Goal: Task Accomplishment & Management: Manage account settings

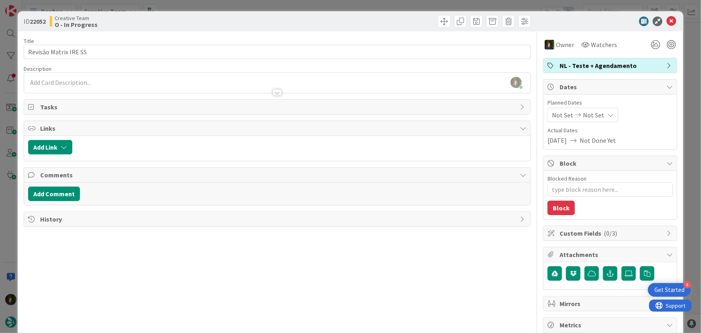
scroll to position [751, 0]
click at [668, 23] on icon at bounding box center [672, 21] width 10 height 10
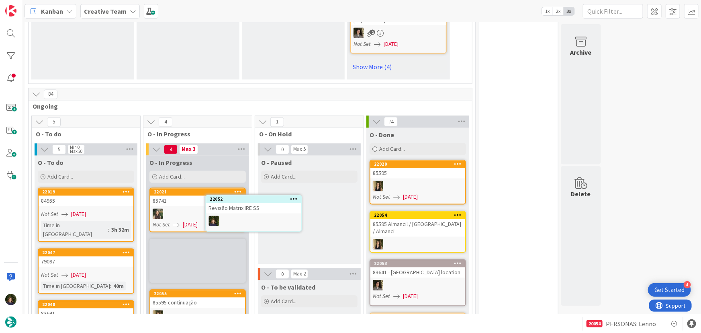
scroll to position [729, 0]
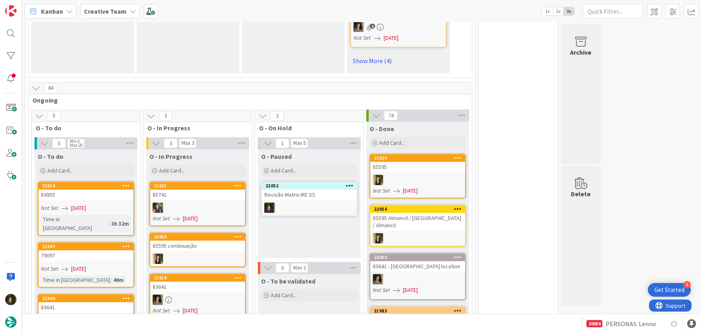
click at [318, 203] on div at bounding box center [309, 208] width 95 height 10
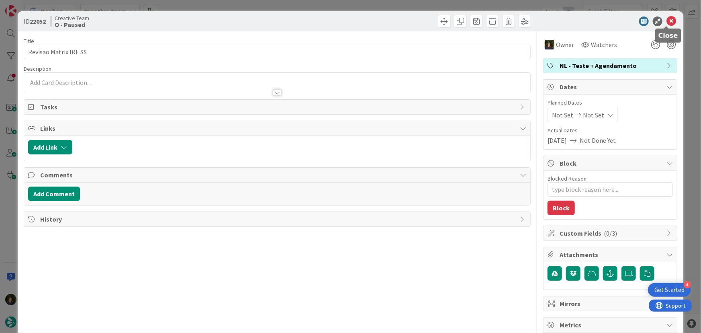
click at [667, 21] on icon at bounding box center [672, 21] width 10 height 10
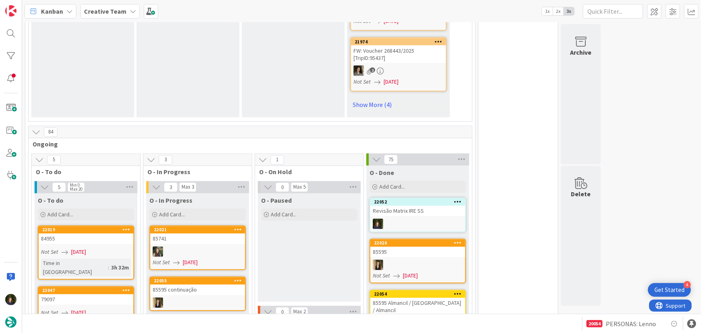
scroll to position [620, 0]
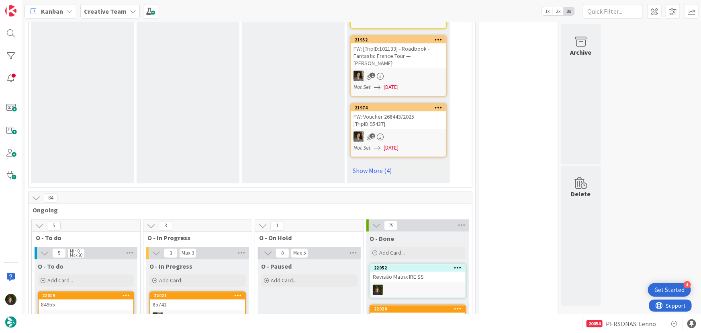
click at [98, 14] on b "Creative Team" at bounding box center [105, 11] width 43 height 8
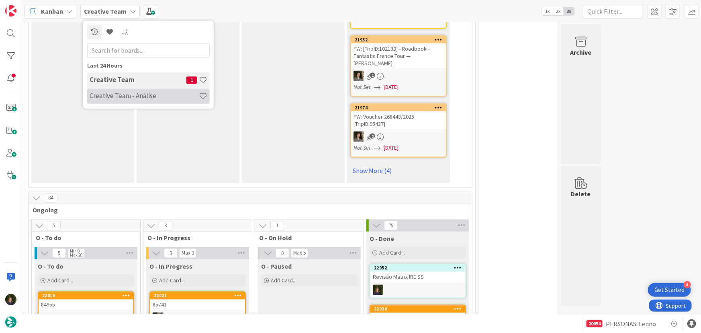
click at [118, 99] on h4 "Creative Team - Análise" at bounding box center [144, 96] width 109 height 8
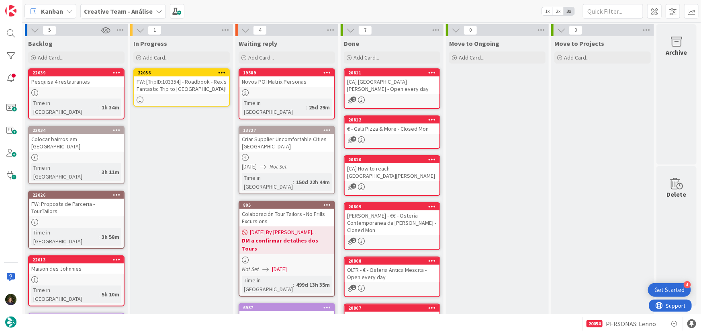
click at [221, 71] on icon at bounding box center [222, 73] width 8 height 6
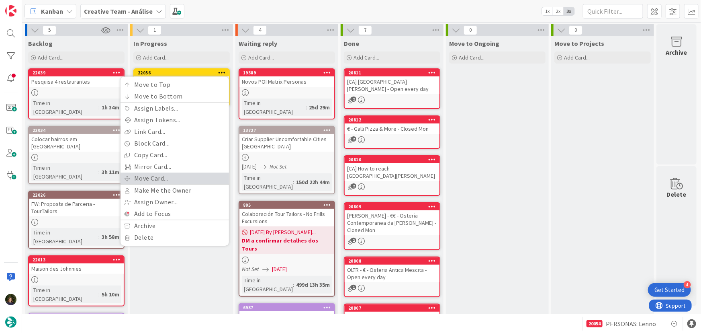
click at [205, 175] on link "Move Card..." at bounding box center [175, 178] width 109 height 12
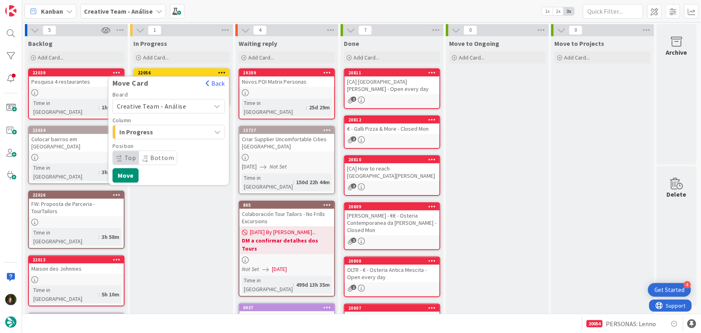
click at [189, 107] on span "Creative Team - Análise" at bounding box center [162, 105] width 90 height 11
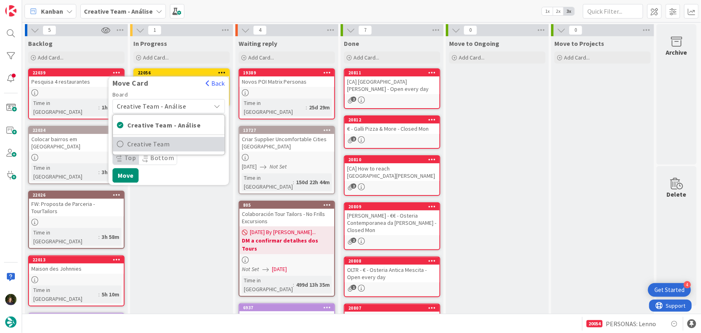
click at [191, 148] on span "Creative Team" at bounding box center [173, 144] width 93 height 12
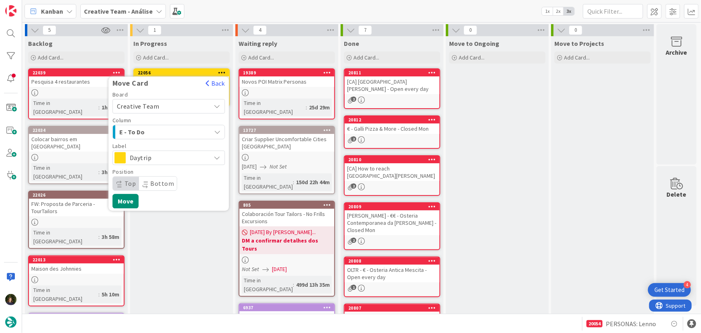
click at [183, 132] on div "E - To Do" at bounding box center [164, 131] width 94 height 13
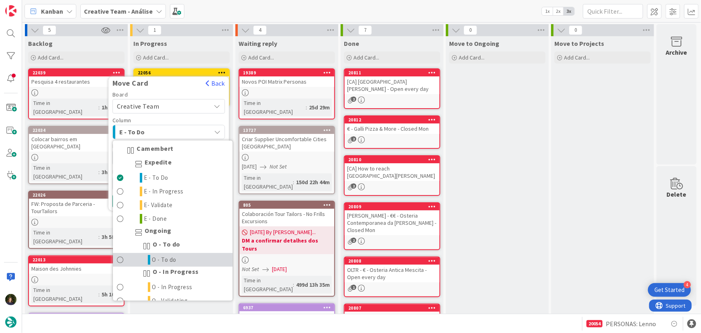
click at [187, 263] on link "O - To do" at bounding box center [173, 260] width 120 height 14
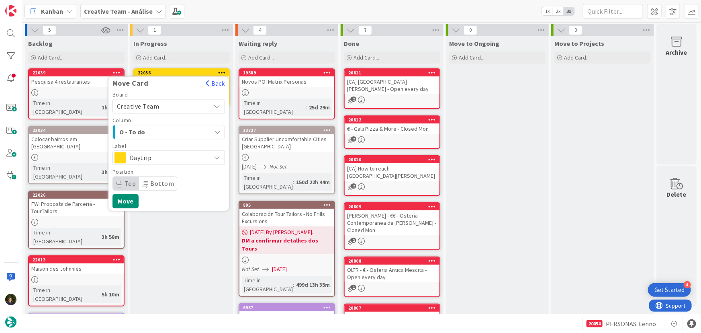
click at [173, 150] on div "Daytrip" at bounding box center [169, 157] width 113 height 14
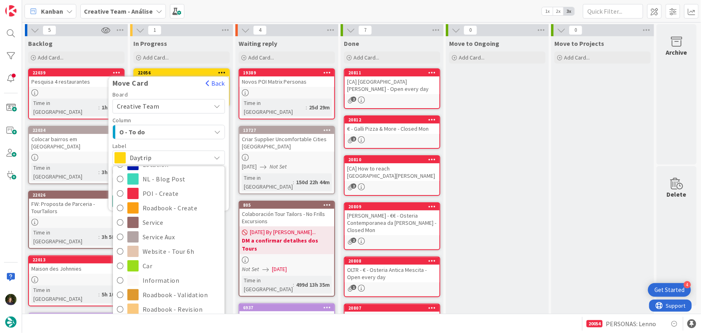
scroll to position [73, 0]
click at [160, 236] on span "Service Aux" at bounding box center [182, 234] width 78 height 12
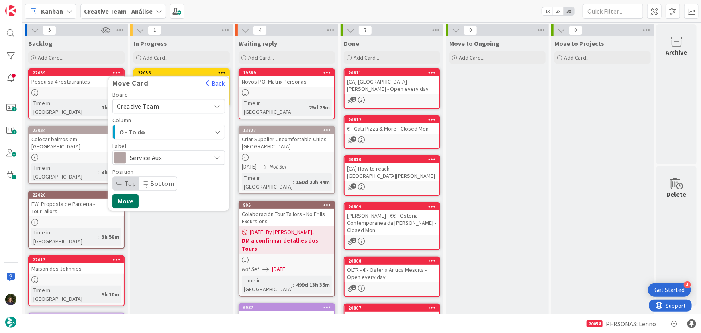
click at [121, 201] on button "Move" at bounding box center [126, 201] width 26 height 14
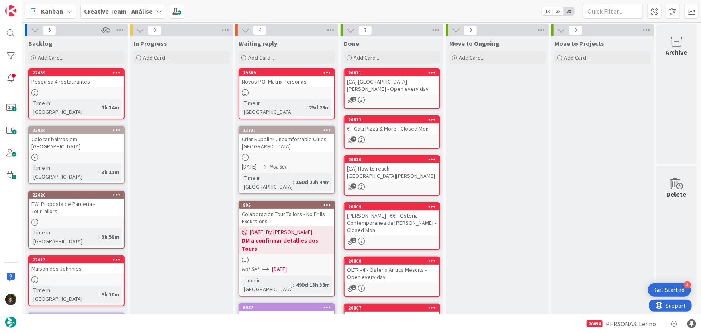
click at [141, 8] on b "Creative Team - Análise" at bounding box center [118, 11] width 69 height 8
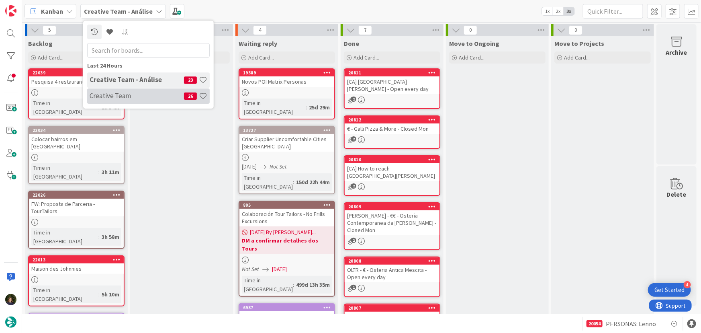
click at [147, 92] on h4 "Creative Team" at bounding box center [137, 96] width 94 height 8
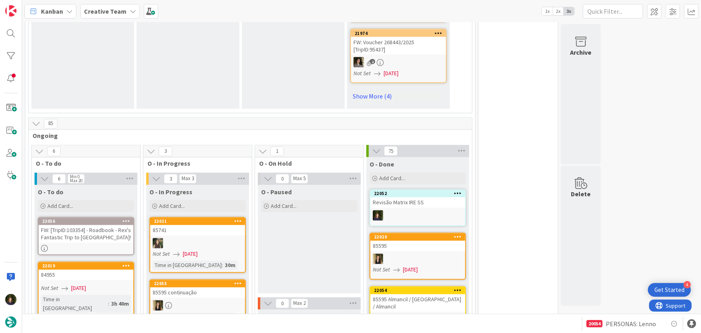
scroll to position [804, 0]
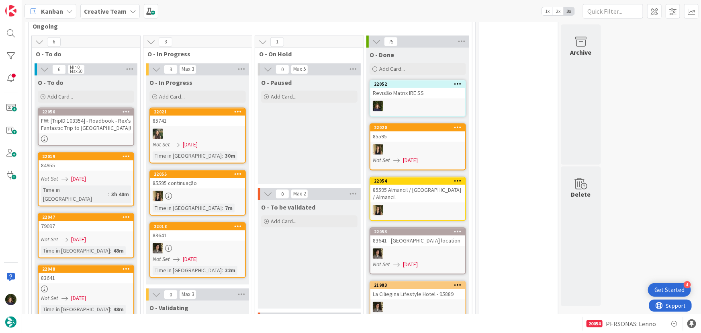
click at [94, 115] on div "FW: [TripID:103354] - Roadbook - Rex's Fantastic Trip to [GEOGRAPHIC_DATA]!" at bounding box center [86, 124] width 95 height 18
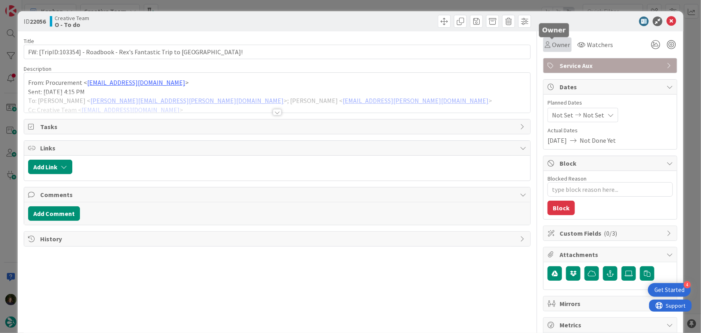
click at [552, 46] on span "Owner" at bounding box center [561, 45] width 18 height 10
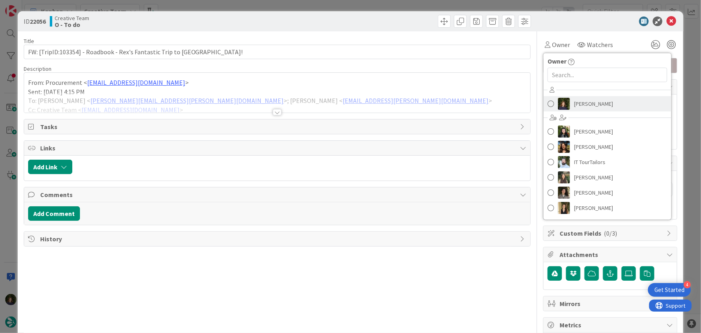
click at [583, 102] on span "[PERSON_NAME]" at bounding box center [593, 104] width 39 height 12
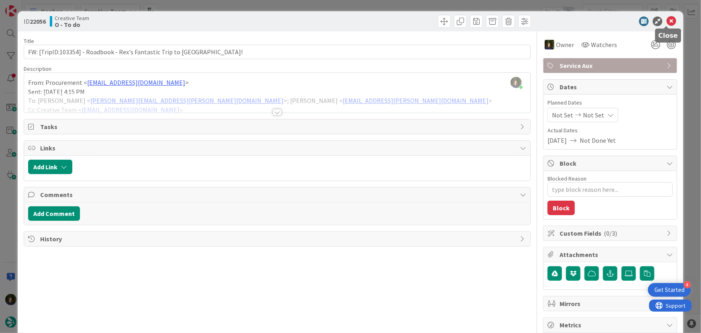
drag, startPoint x: 668, startPoint y: 23, endPoint x: 605, endPoint y: 53, distance: 70.3
click at [668, 23] on icon at bounding box center [672, 21] width 10 height 10
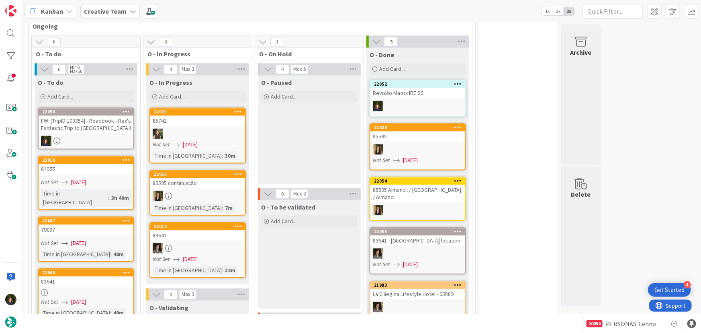
click at [101, 10] on b "Creative Team" at bounding box center [105, 11] width 43 height 8
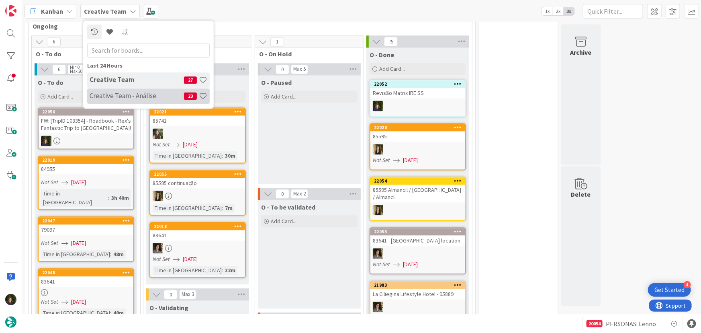
click at [113, 101] on div "Creative Team - Análise 23" at bounding box center [148, 95] width 123 height 15
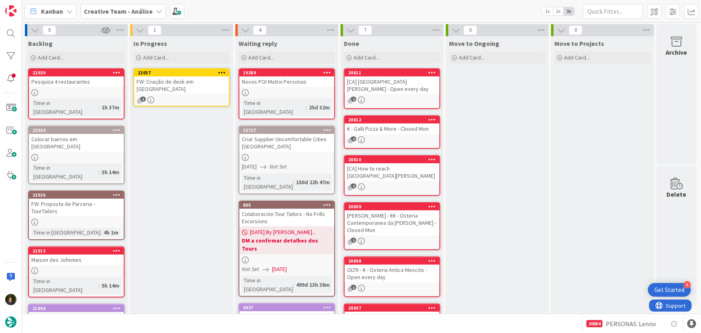
click at [223, 73] on icon at bounding box center [222, 73] width 8 height 6
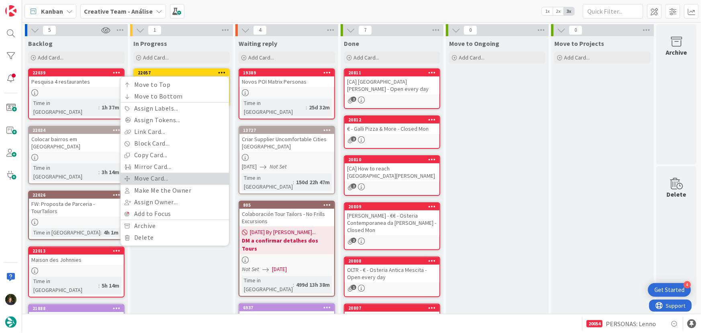
click at [175, 176] on link "Move Card..." at bounding box center [175, 178] width 109 height 12
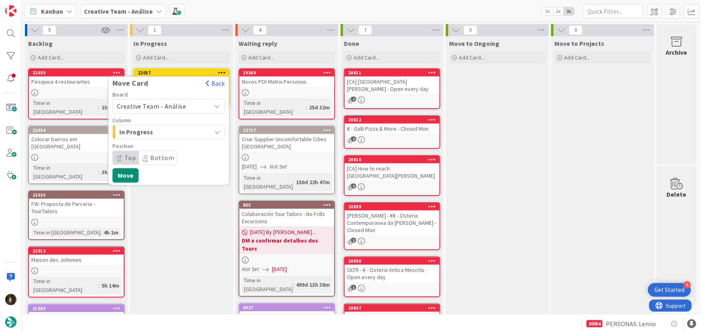
click at [178, 105] on span "Creative Team - Análise" at bounding box center [152, 106] width 70 height 8
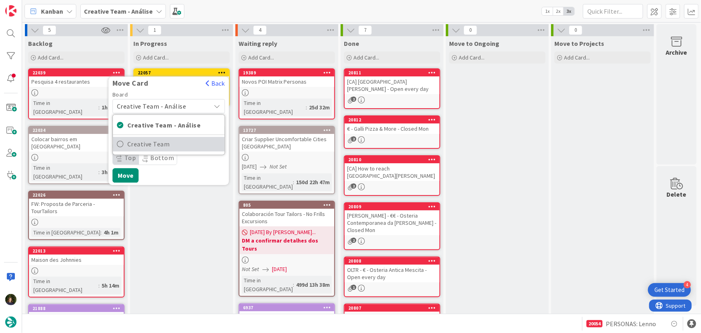
click at [184, 141] on span "Creative Team" at bounding box center [173, 144] width 93 height 12
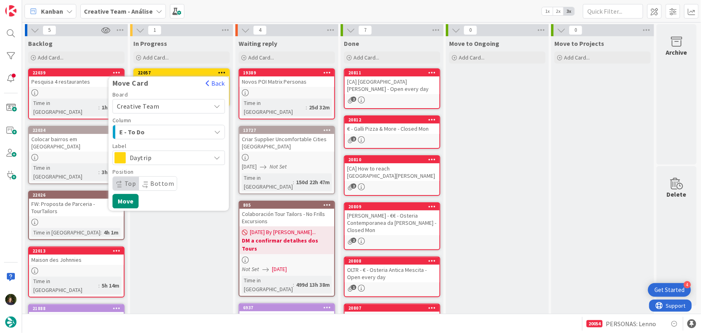
click at [181, 130] on div "E - To Do" at bounding box center [164, 131] width 94 height 13
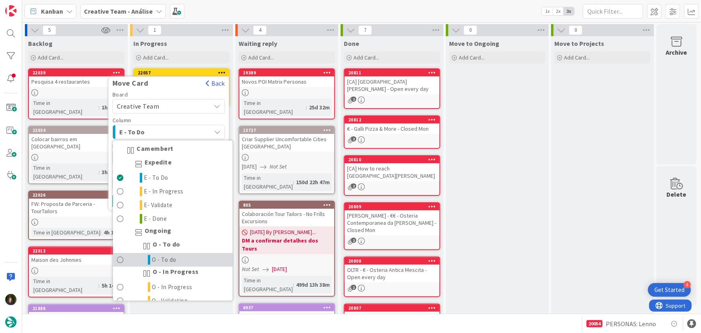
click at [173, 259] on span "O - To do" at bounding box center [164, 260] width 25 height 10
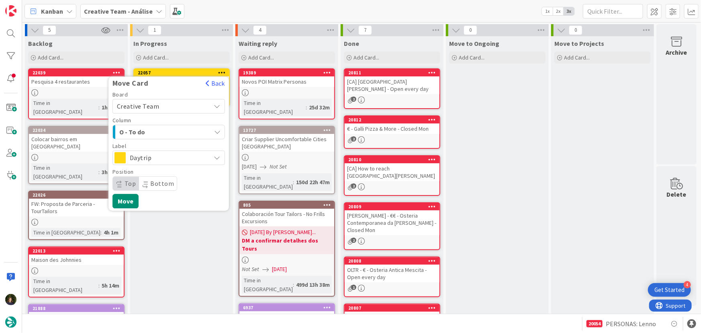
click at [181, 159] on span "Daytrip" at bounding box center [168, 157] width 77 height 11
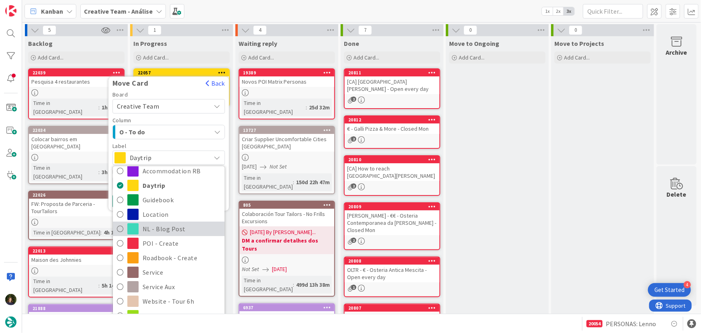
scroll to position [36, 0]
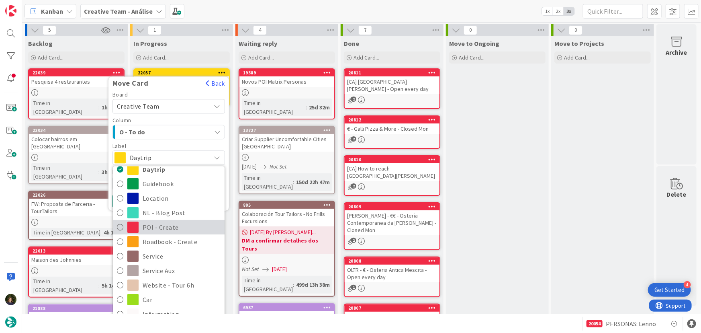
click at [170, 226] on span "POI - Create" at bounding box center [182, 227] width 78 height 12
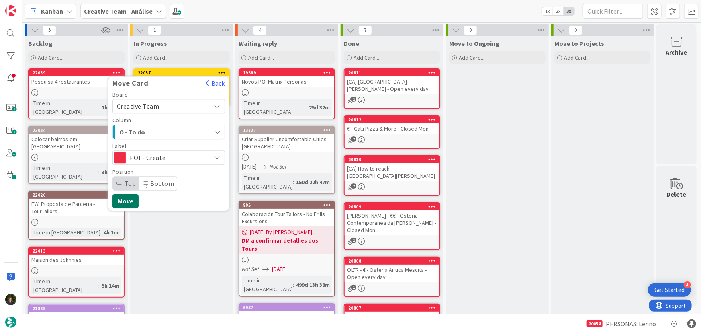
click at [121, 203] on button "Move" at bounding box center [126, 201] width 26 height 14
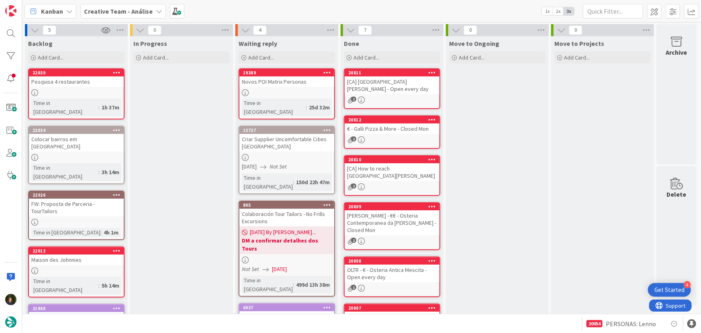
click at [123, 12] on b "Creative Team - Análise" at bounding box center [118, 11] width 69 height 8
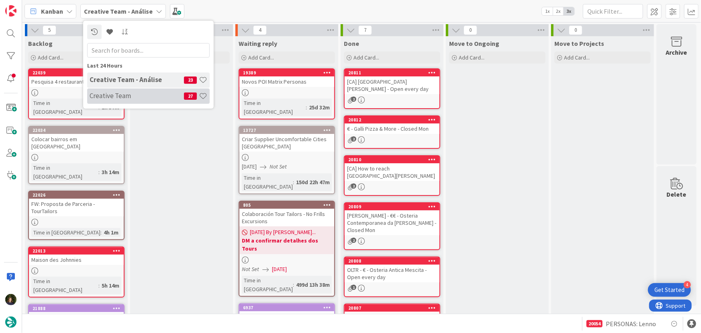
click at [132, 98] on h4 "Creative Team" at bounding box center [137, 96] width 94 height 8
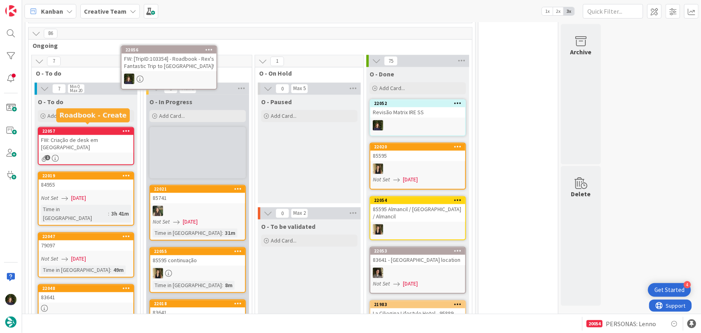
scroll to position [748, 0]
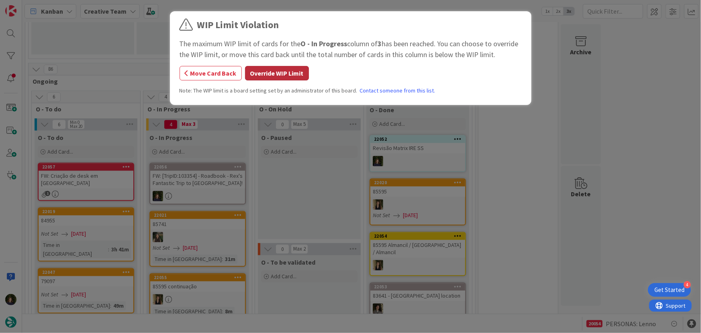
click at [265, 78] on button "Override WIP Limit" at bounding box center [277, 73] width 64 height 14
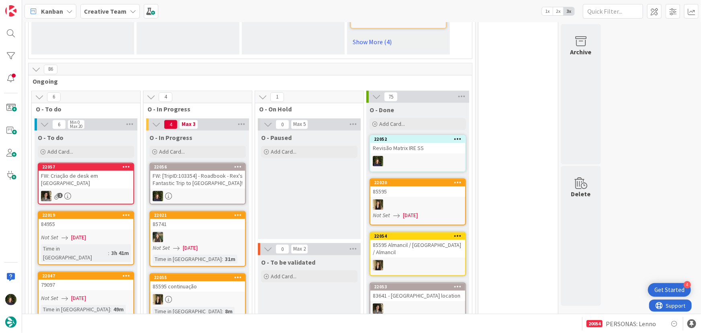
click at [209, 163] on link "22056 FW: [TripID:103354] - Roadbook - [PERSON_NAME]'s Fantastic Trip to [GEOGR…" at bounding box center [198, 184] width 96 height 42
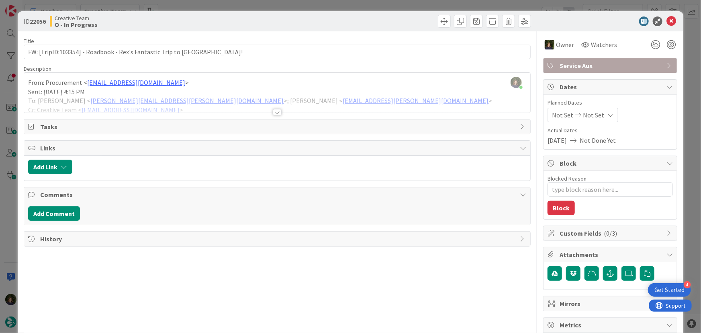
click at [275, 111] on div at bounding box center [277, 112] width 9 height 6
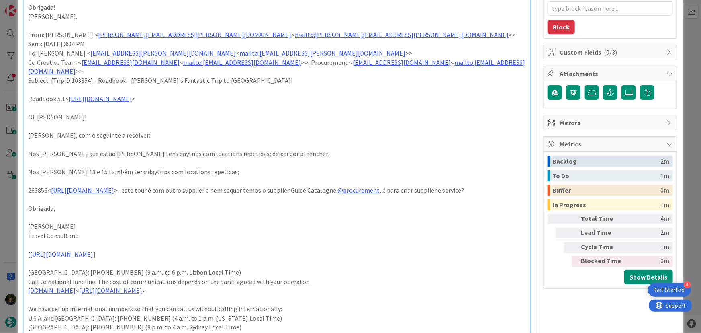
scroll to position [182, 0]
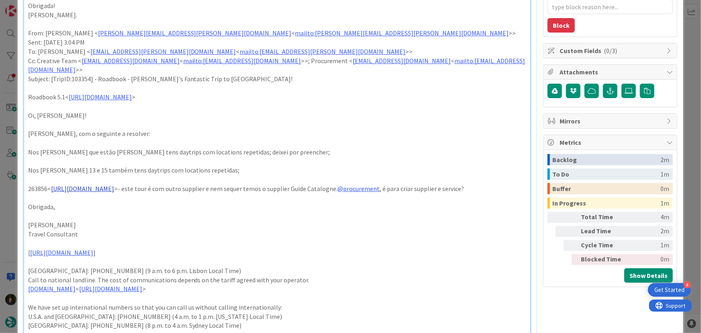
click at [114, 184] on link "[URL][DOMAIN_NAME]" at bounding box center [82, 188] width 63 height 8
click at [125, 194] on link "[URL][DOMAIN_NAME]" at bounding box center [111, 194] width 55 height 10
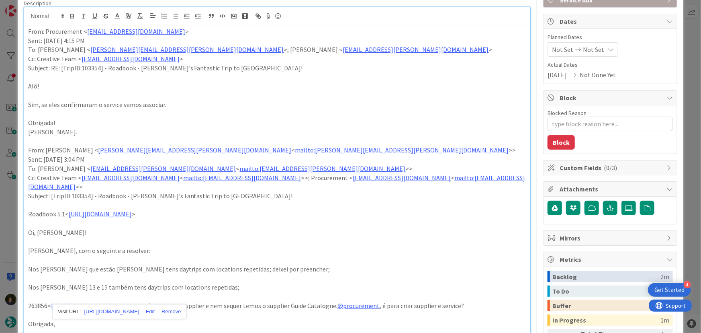
scroll to position [0, 0]
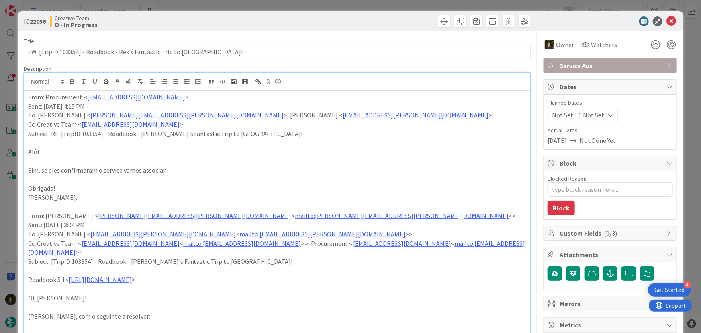
click at [600, 64] on span "Service Aux" at bounding box center [611, 66] width 103 height 10
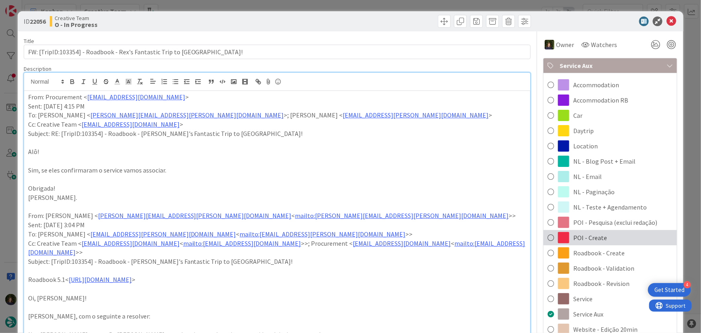
click at [579, 239] on span "POI - Create" at bounding box center [591, 238] width 34 height 10
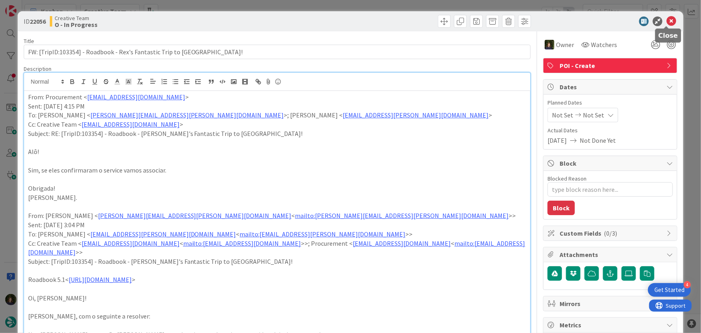
click at [668, 21] on icon at bounding box center [672, 21] width 10 height 10
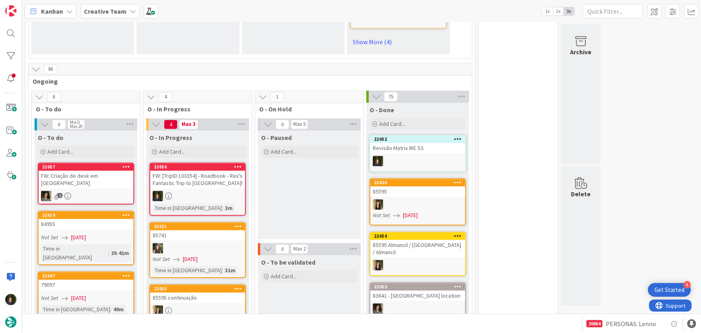
click at [186, 191] on div at bounding box center [197, 196] width 95 height 10
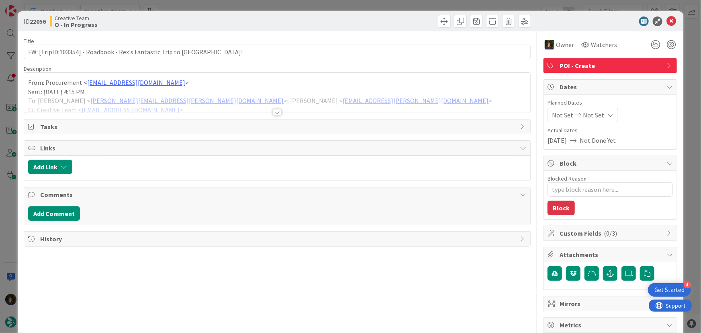
click at [580, 68] on span "POI - Create" at bounding box center [611, 66] width 103 height 10
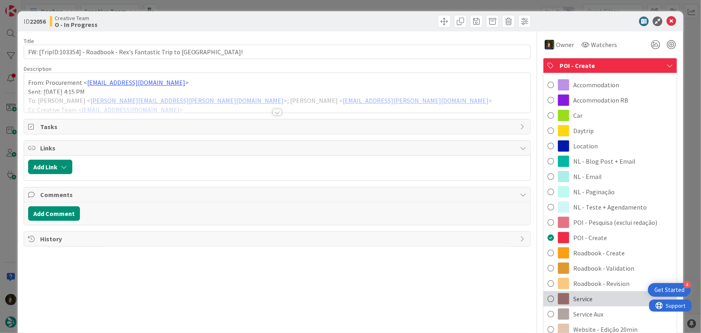
click at [585, 300] on span "Service" at bounding box center [583, 299] width 19 height 10
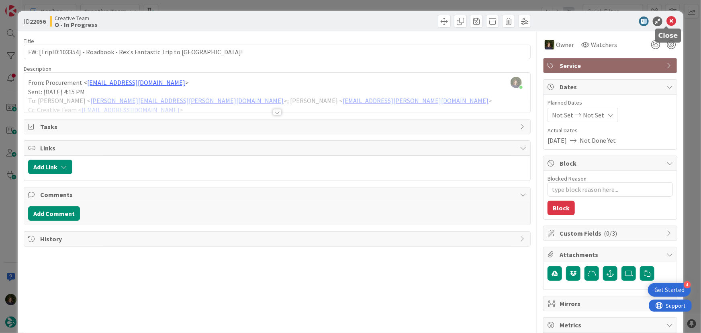
click at [669, 23] on icon at bounding box center [672, 21] width 10 height 10
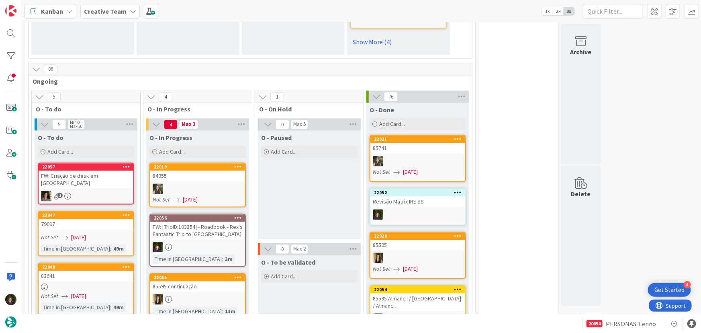
click at [197, 222] on div "FW: [TripID:103354] - Roadbook - Rex's Fantastic Trip to [GEOGRAPHIC_DATA]!" at bounding box center [197, 231] width 95 height 18
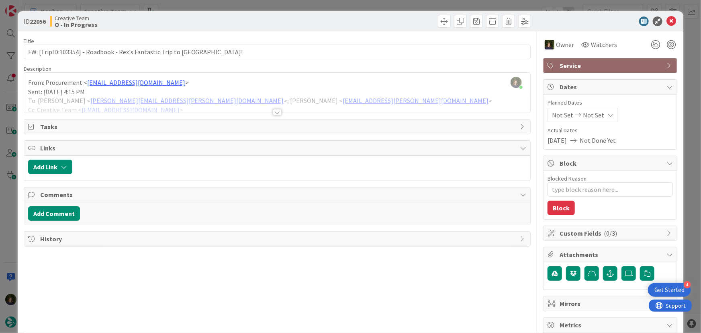
click at [631, 61] on span "Service" at bounding box center [611, 66] width 103 height 10
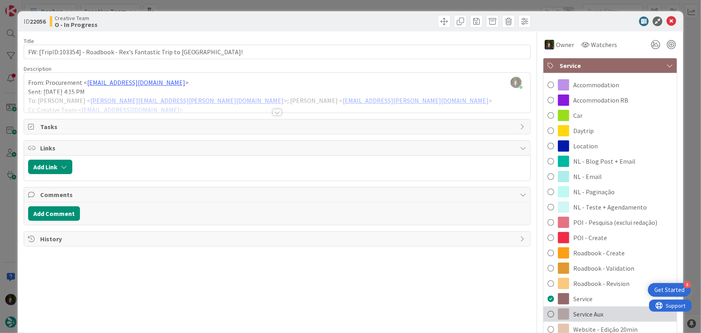
click at [599, 310] on span "Service Aux" at bounding box center [589, 314] width 30 height 10
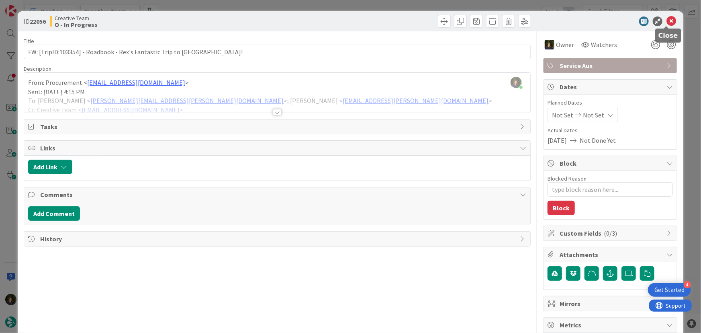
click at [667, 23] on icon at bounding box center [672, 21] width 10 height 10
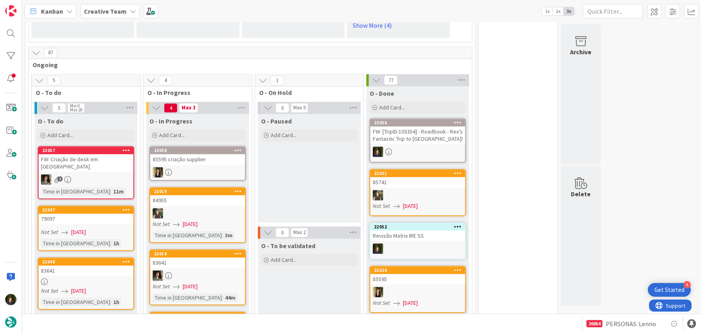
scroll to position [730, 0]
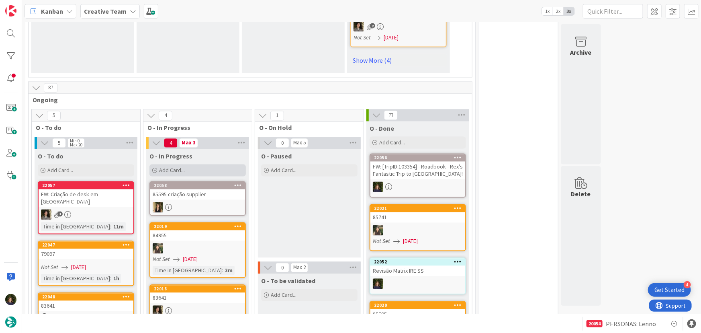
click at [196, 164] on div "Add Card..." at bounding box center [198, 170] width 96 height 12
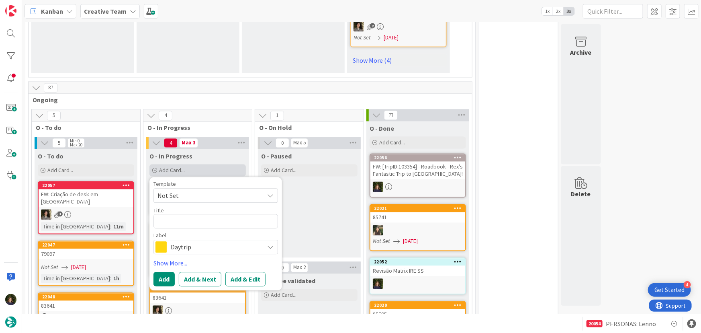
type textarea "x"
type textarea "M"
type textarea "x"
type textarea "Ma"
type textarea "x"
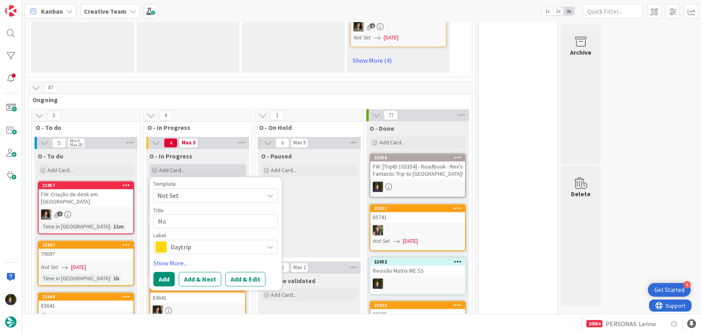
type textarea "Mat"
type textarea "x"
type textarea "Matr"
type textarea "x"
type textarea "Matri"
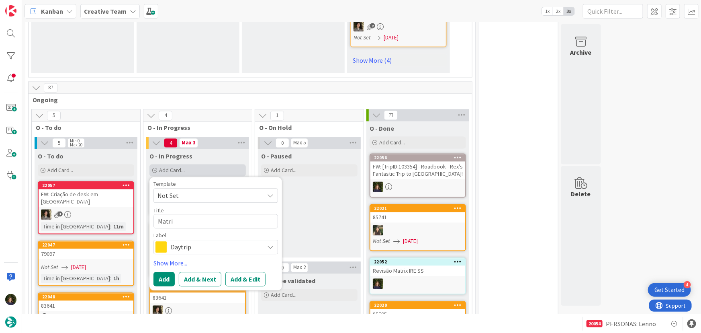
type textarea "x"
type textarea "Matrix"
type textarea "x"
type textarea "Matrix"
type textarea "x"
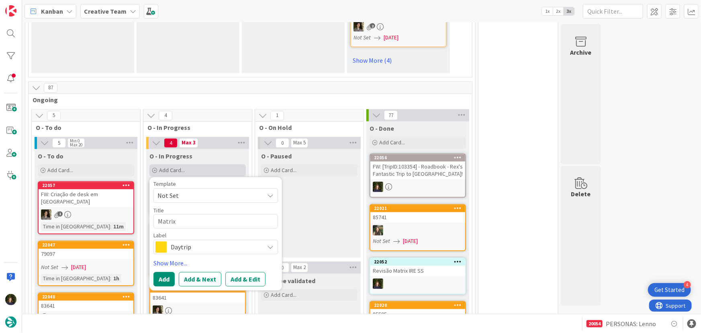
type textarea "Matrix P"
type textarea "x"
type textarea "Matrix Pe"
type textarea "x"
type textarea "Matrix Per"
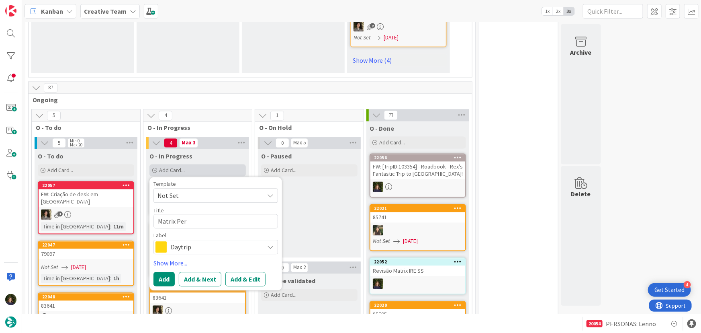
type textarea "x"
type textarea "Matrix Pers"
type textarea "x"
type textarea "Matrix Perso"
type textarea "x"
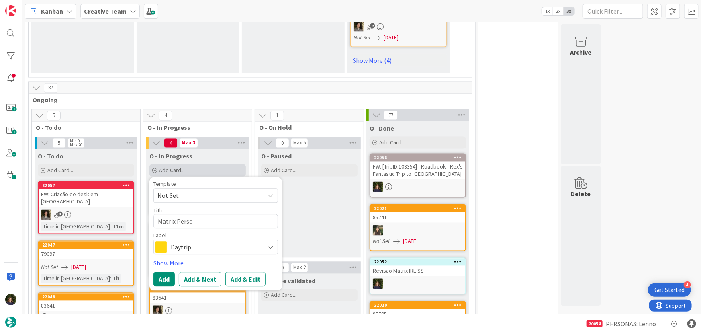
type textarea "Matrix Person"
type textarea "x"
type textarea "Matrix Persona"
type textarea "x"
type textarea "Matrix Personas"
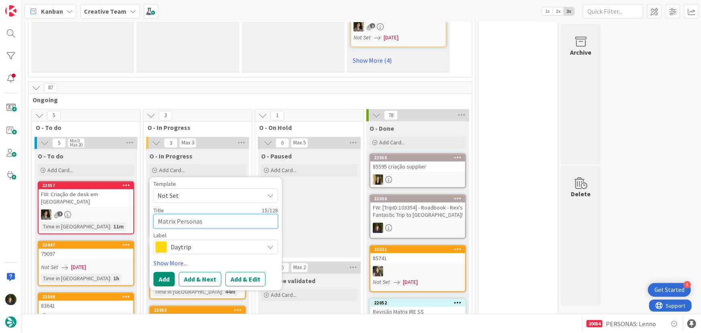
click at [223, 214] on textarea "Matrix Personas" at bounding box center [216, 221] width 125 height 14
type textarea "x"
type textarea "Matrix Personas"
type textarea "x"
type textarea "Matrix Personas U"
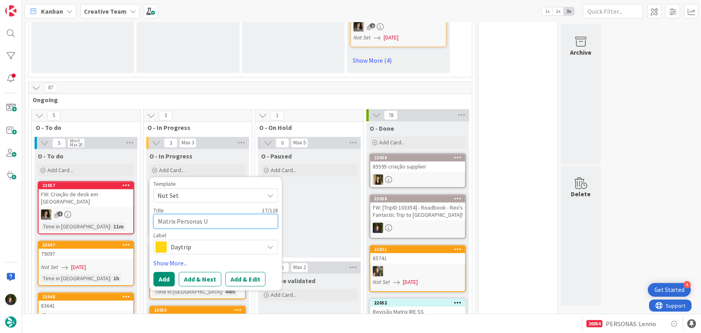
type textarea "x"
type textarea "Matrix Personas [GEOGRAPHIC_DATA]"
type textarea "x"
type textarea "Matrix Personas [GEOGRAPHIC_DATA]"
type textarea "x"
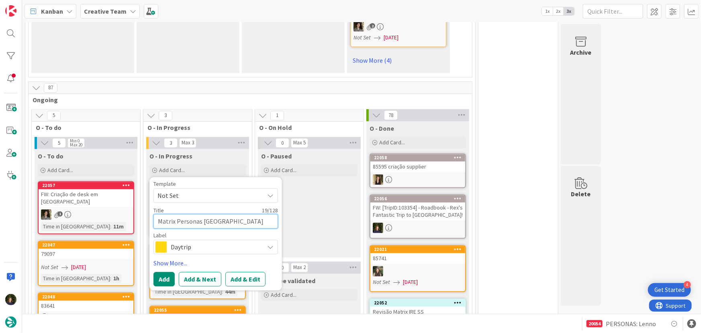
type textarea "Matrix Personas [GEOGRAPHIC_DATA] -"
type textarea "x"
type textarea "Matrix Personas [GEOGRAPHIC_DATA] -"
type textarea "x"
type textarea "Matrix Personas UK - C"
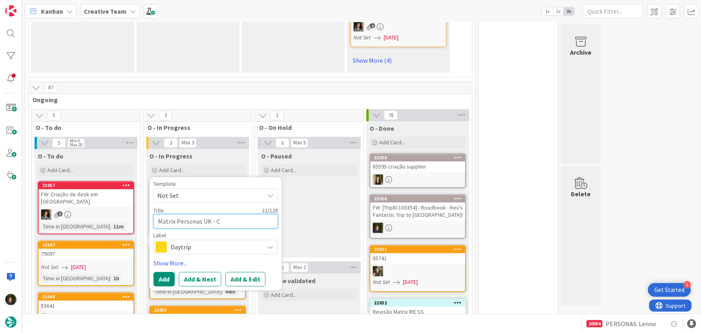
type textarea "x"
type textarea "Matrix Personas UK - C&"
type textarea "x"
type textarea "Matrix Personas UK - C&A"
click at [197, 242] on span "Daytrip" at bounding box center [215, 247] width 89 height 11
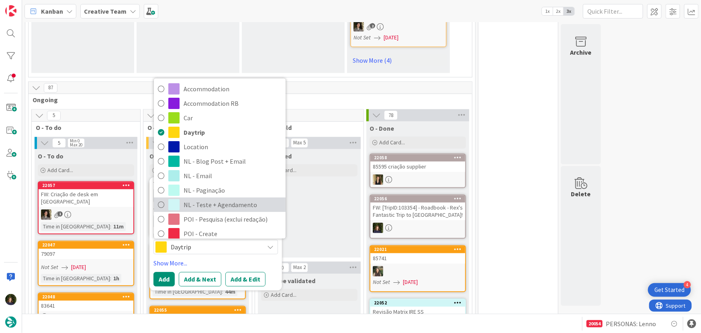
click at [232, 199] on span "NL - Teste + Agendamento" at bounding box center [233, 205] width 98 height 12
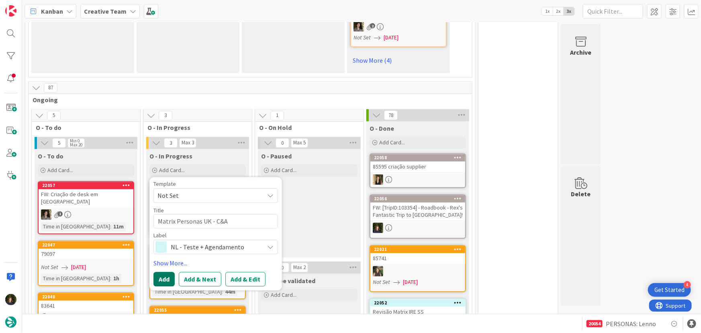
click at [161, 272] on button "Add" at bounding box center [164, 279] width 21 height 14
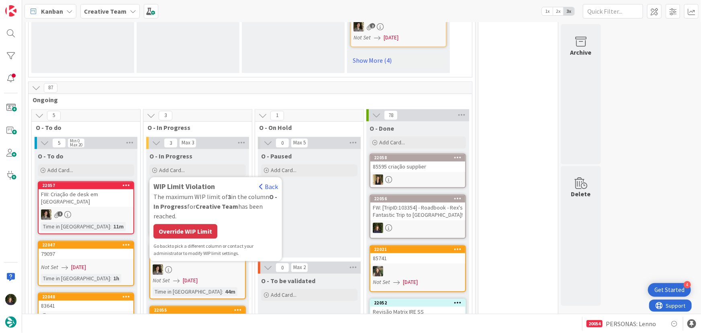
click at [190, 224] on div "Override WIP Limit" at bounding box center [186, 231] width 64 height 14
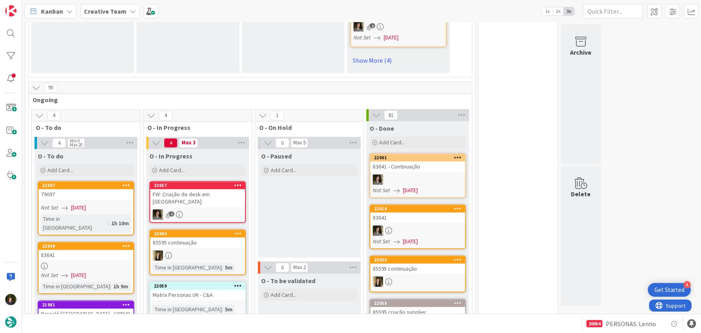
click at [189, 290] on div "Matrix Personas UK - C&A" at bounding box center [197, 295] width 95 height 10
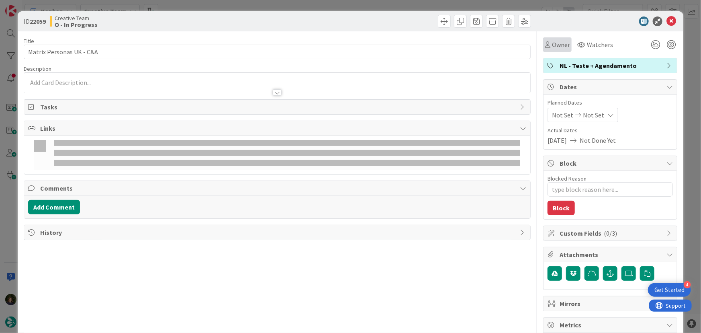
click at [555, 43] on span "Owner" at bounding box center [561, 45] width 18 height 10
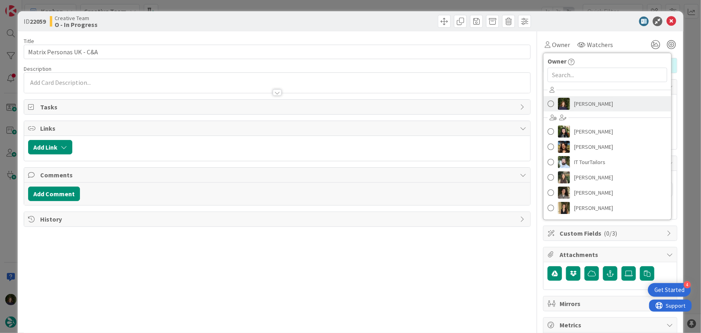
click at [576, 103] on span "[PERSON_NAME]" at bounding box center [593, 104] width 39 height 12
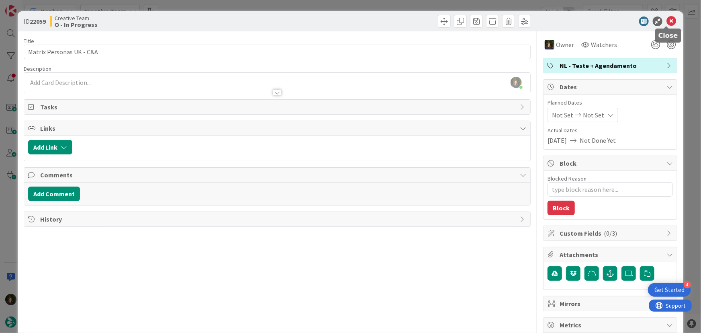
click at [667, 24] on icon at bounding box center [672, 21] width 10 height 10
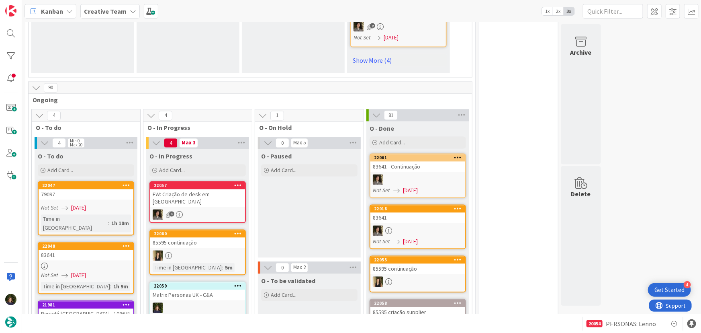
click at [111, 10] on b "Creative Team" at bounding box center [105, 11] width 43 height 8
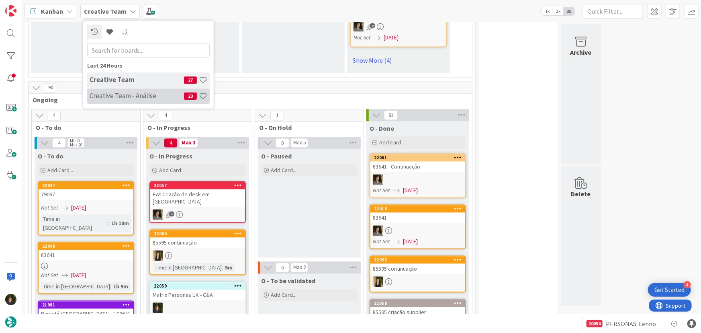
click at [129, 95] on h4 "Creative Team - Análise" at bounding box center [137, 96] width 94 height 8
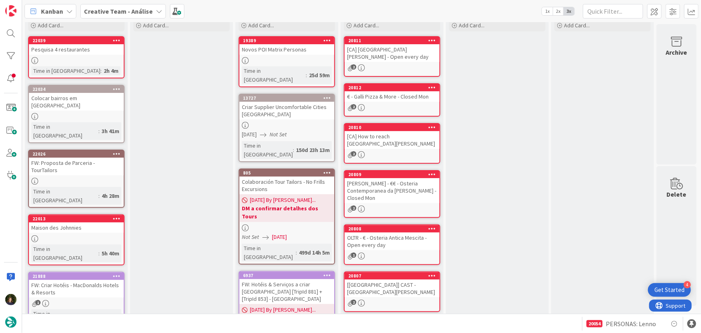
scroll to position [78, 0]
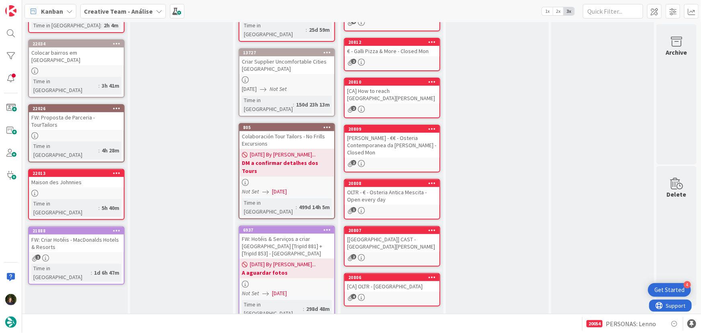
click at [143, 12] on b "Creative Team - Análise" at bounding box center [118, 11] width 69 height 8
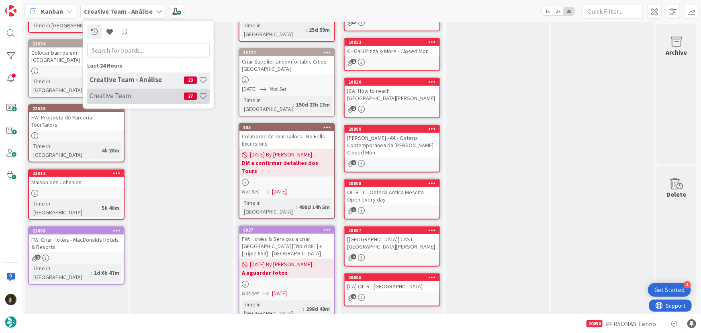
click at [141, 92] on h4 "Creative Team" at bounding box center [137, 96] width 94 height 8
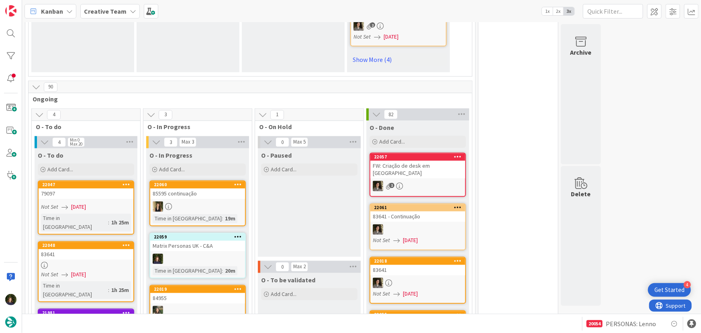
scroll to position [804, 0]
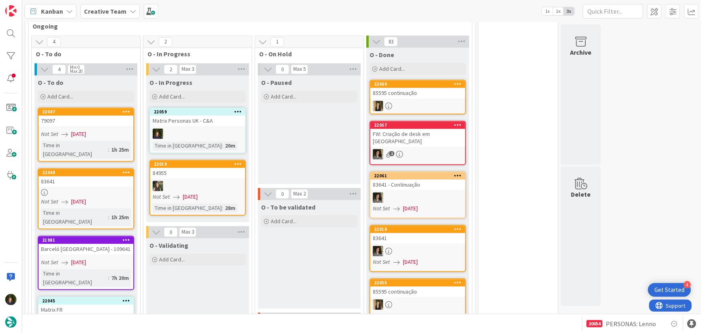
click at [107, 12] on b "Creative Team" at bounding box center [105, 11] width 43 height 8
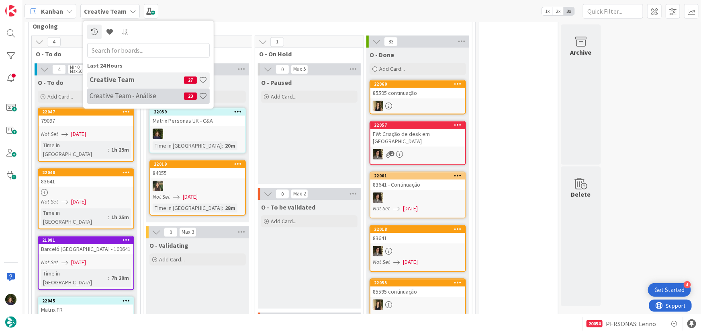
click at [125, 102] on div "Creative Team - Análise 23" at bounding box center [148, 95] width 123 height 15
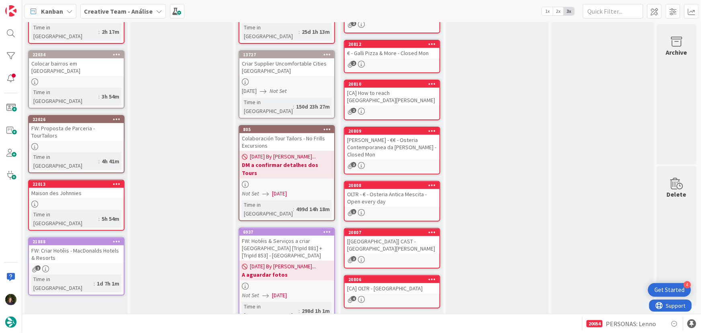
scroll to position [78, 0]
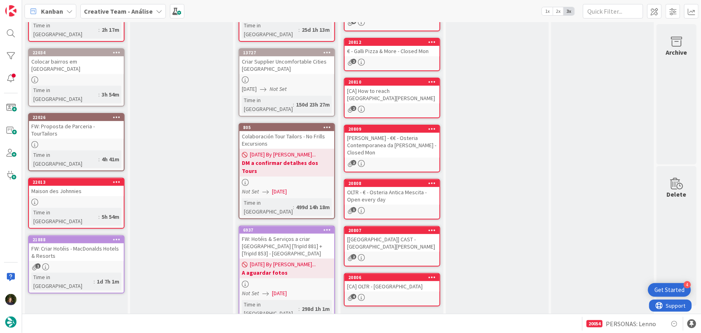
click at [113, 15] on span "Creative Team - Análise" at bounding box center [118, 11] width 69 height 10
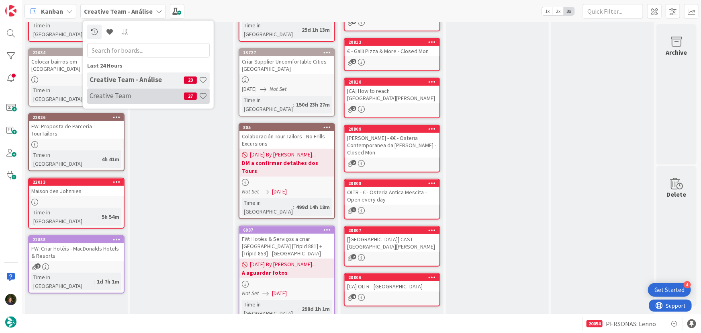
click at [127, 98] on h4 "Creative Team" at bounding box center [137, 96] width 94 height 8
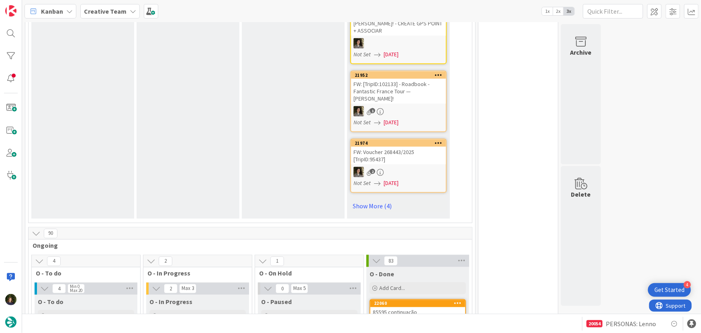
scroll to position [731, 0]
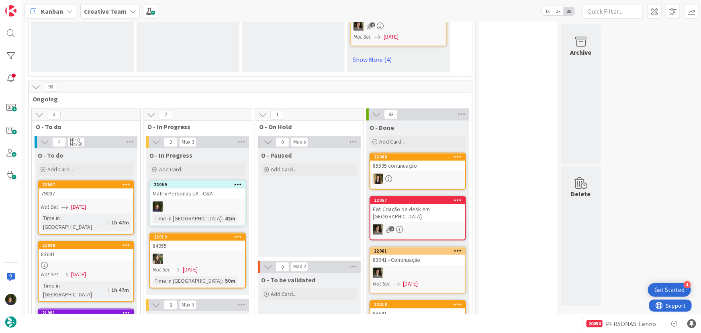
click at [94, 11] on b "Creative Team" at bounding box center [105, 11] width 43 height 8
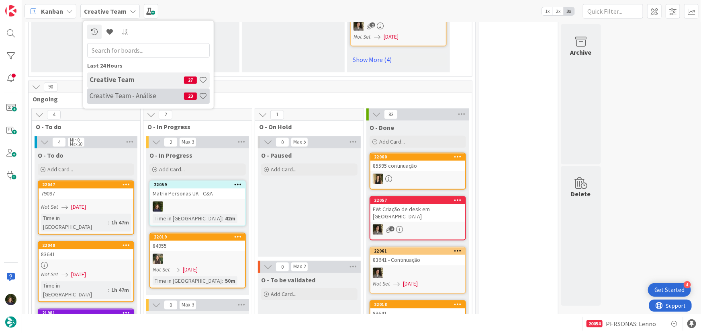
click at [117, 96] on h4 "Creative Team - Análise" at bounding box center [137, 96] width 94 height 8
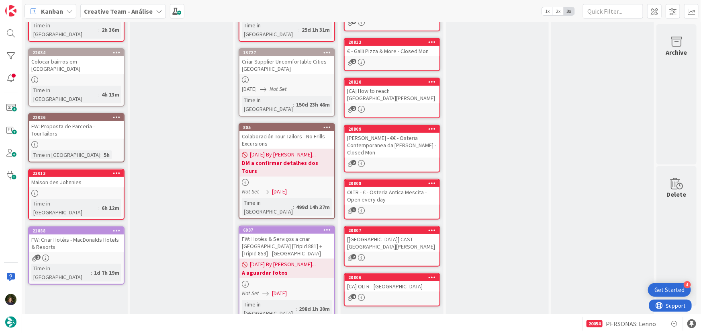
scroll to position [41, 0]
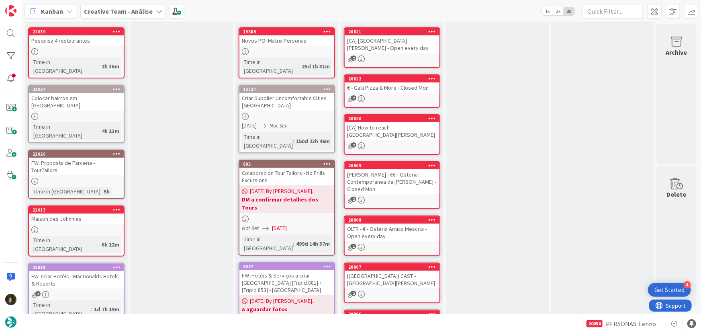
click at [142, 14] on b "Creative Team - Análise" at bounding box center [118, 11] width 69 height 8
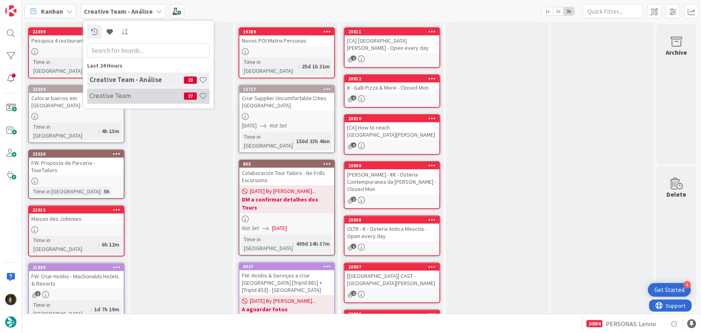
click at [133, 98] on h4 "Creative Team" at bounding box center [137, 96] width 94 height 8
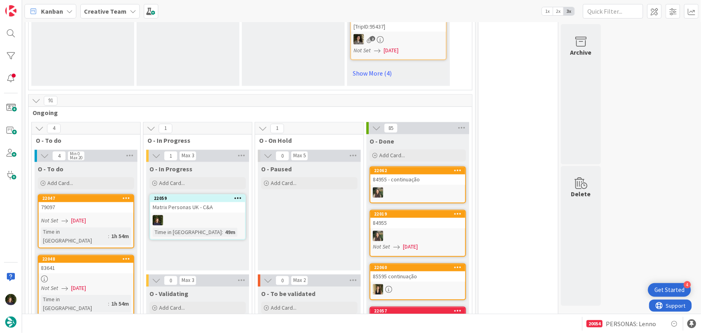
scroll to position [804, 0]
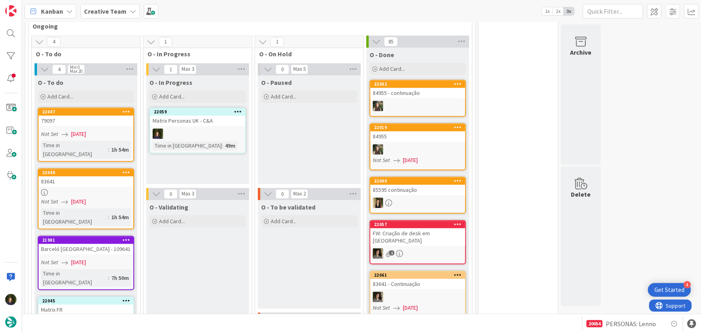
click at [72, 176] on div "83641" at bounding box center [86, 181] width 95 height 10
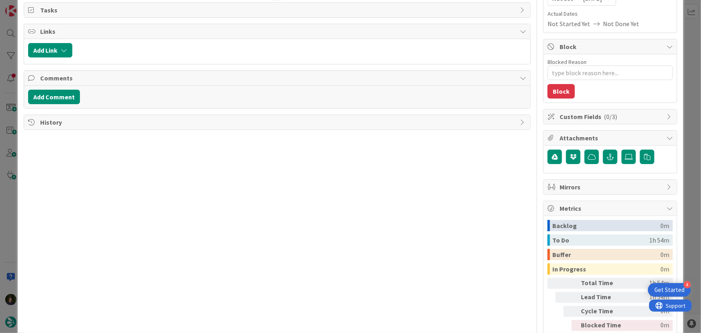
scroll to position [153, 0]
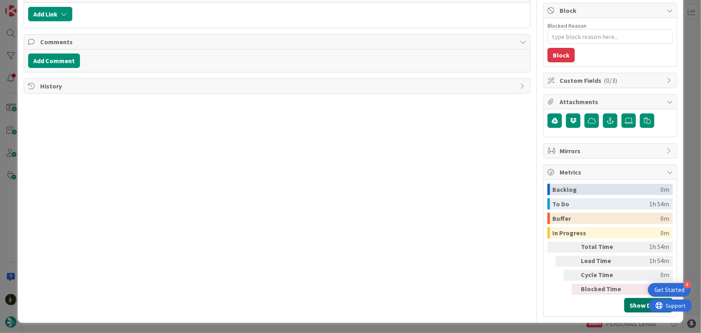
click at [636, 302] on button "Show Details" at bounding box center [649, 305] width 49 height 14
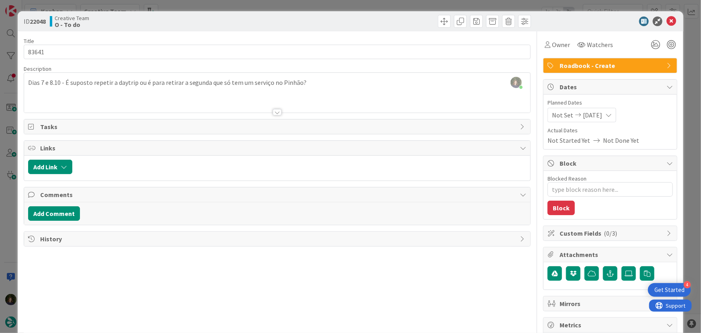
scroll to position [0, 0]
click at [667, 21] on icon at bounding box center [672, 21] width 10 height 10
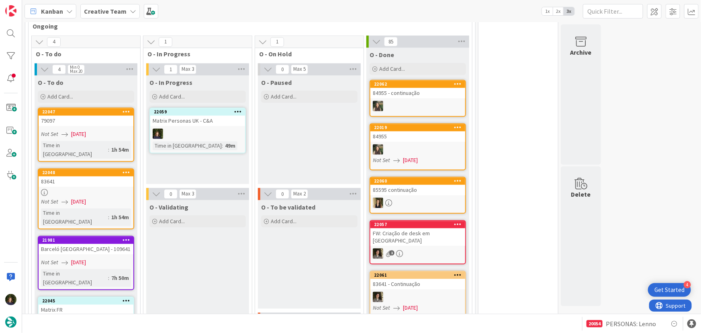
click at [68, 168] on link "22048 83641 Not Set [DATE] Time in [GEOGRAPHIC_DATA] : 1h 54m" at bounding box center [86, 198] width 96 height 61
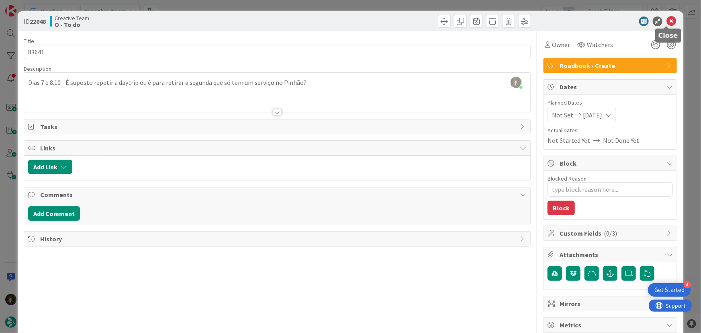
click at [668, 23] on icon at bounding box center [672, 21] width 10 height 10
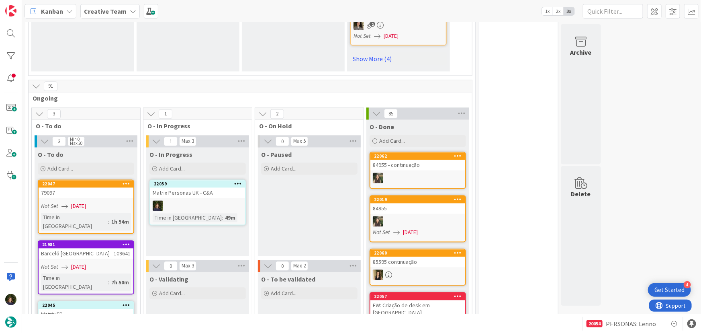
scroll to position [731, 0]
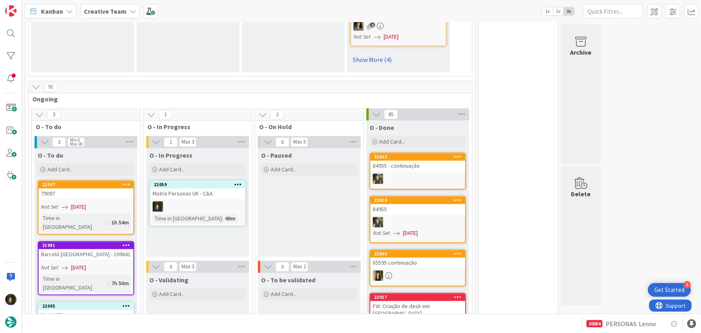
click at [105, 11] on b "Creative Team" at bounding box center [105, 11] width 43 height 8
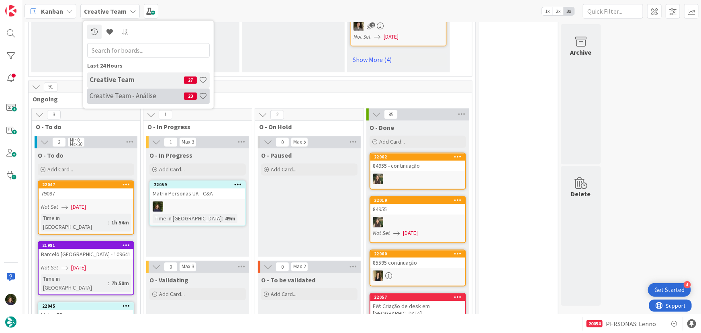
click at [129, 92] on h4 "Creative Team - Análise" at bounding box center [137, 96] width 94 height 8
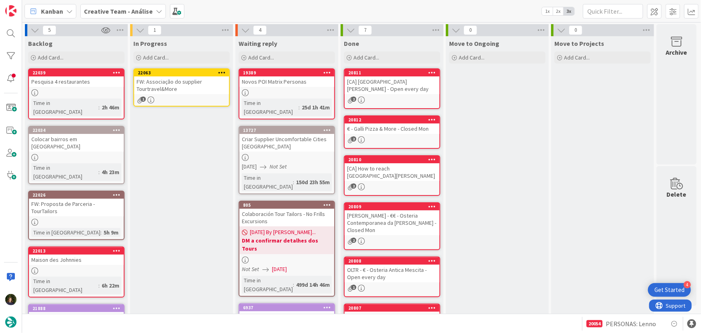
click at [224, 70] on icon at bounding box center [222, 73] width 8 height 6
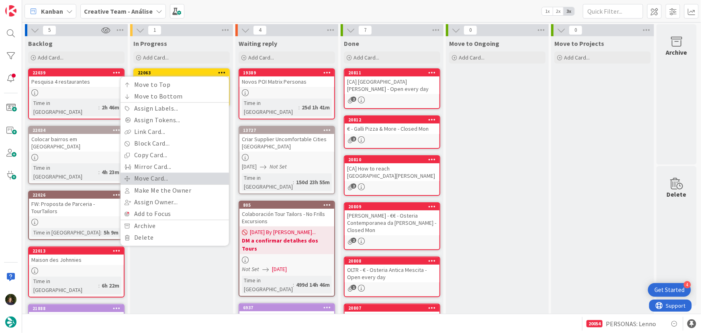
click at [182, 172] on link "Move Card..." at bounding box center [175, 178] width 109 height 12
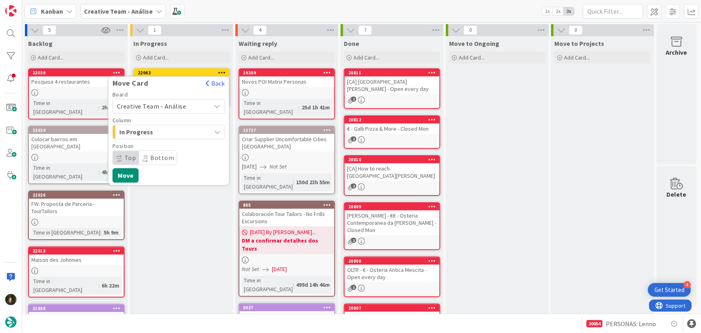
click at [176, 105] on span "Creative Team - Análise" at bounding box center [152, 106] width 70 height 8
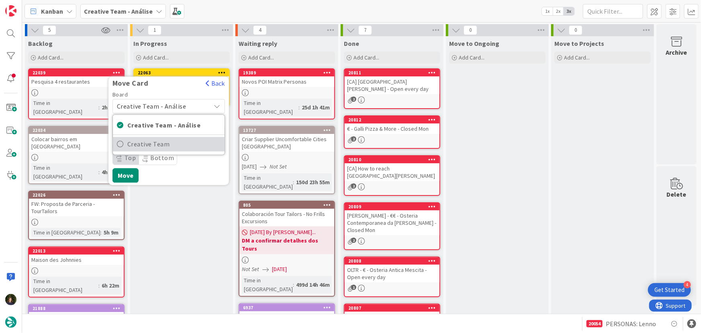
click at [184, 141] on span "Creative Team" at bounding box center [173, 144] width 93 height 12
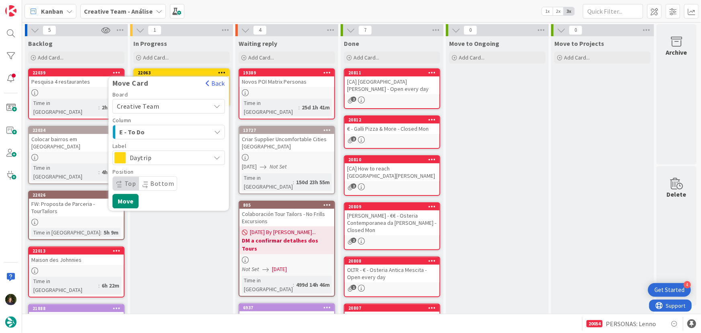
click at [182, 129] on div "E - To Do" at bounding box center [164, 131] width 94 height 13
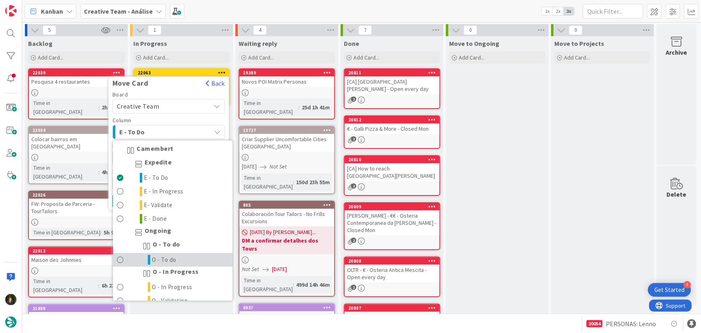
click at [190, 255] on link "O - To do" at bounding box center [173, 260] width 120 height 14
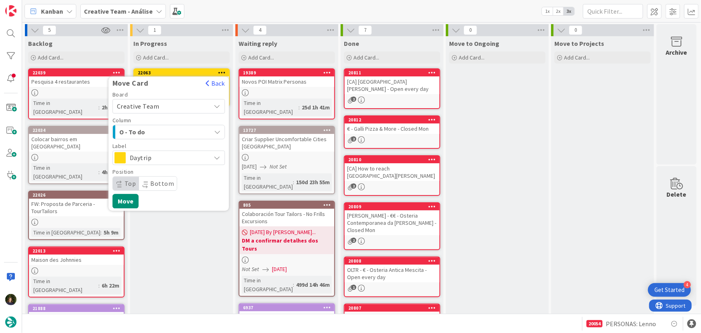
click at [144, 158] on span "Daytrip" at bounding box center [168, 157] width 77 height 11
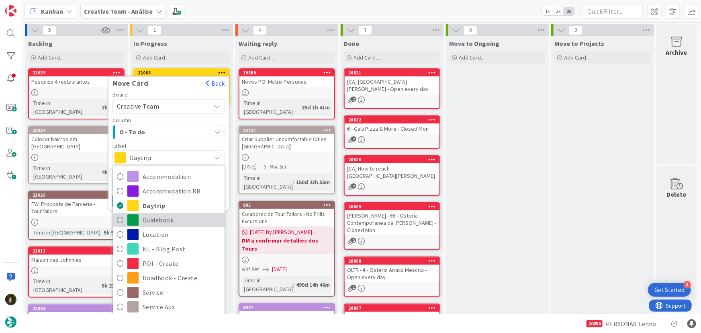
scroll to position [36, 0]
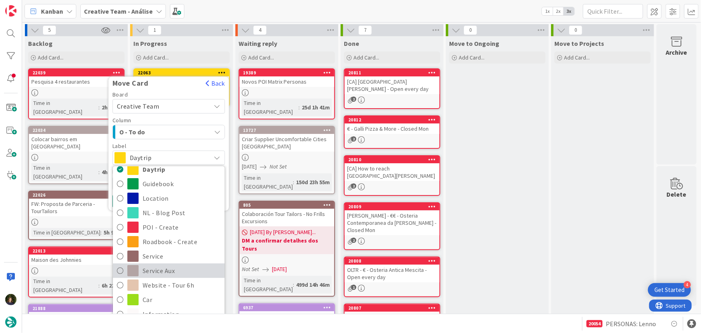
click at [172, 265] on span "Service Aux" at bounding box center [182, 271] width 78 height 12
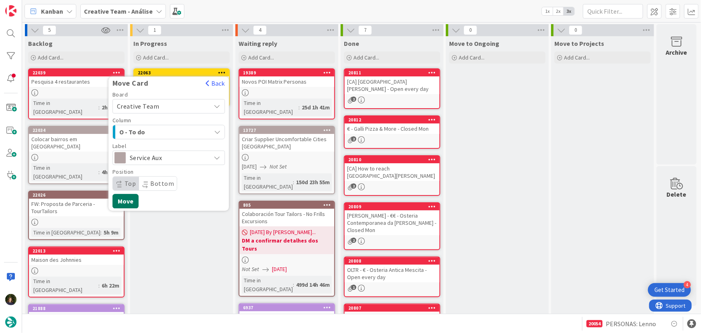
click at [130, 201] on button "Move" at bounding box center [126, 201] width 26 height 14
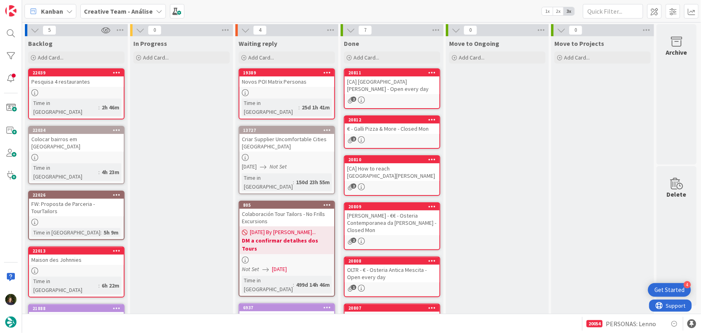
click at [113, 11] on b "Creative Team - Análise" at bounding box center [118, 11] width 69 height 8
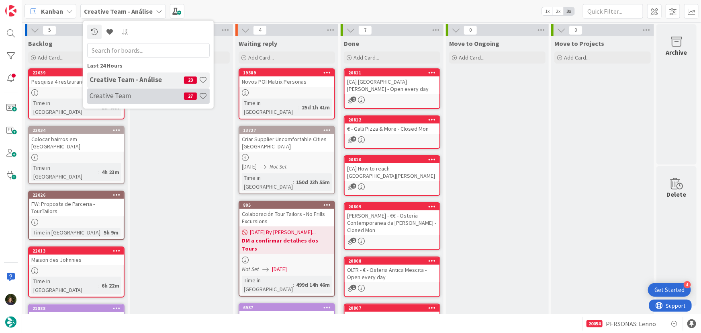
click at [125, 100] on div "Creative Team 27" at bounding box center [148, 95] width 123 height 15
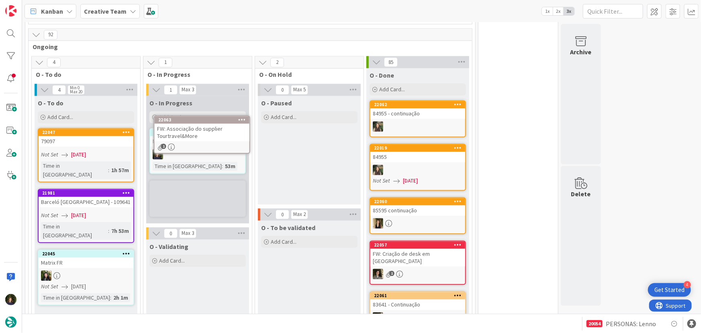
scroll to position [783, 0]
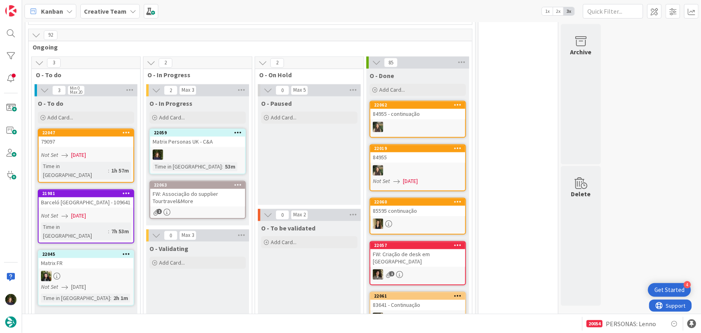
click at [201, 189] on div "FW: Associação do supplier Tourtravel&More" at bounding box center [197, 198] width 95 height 18
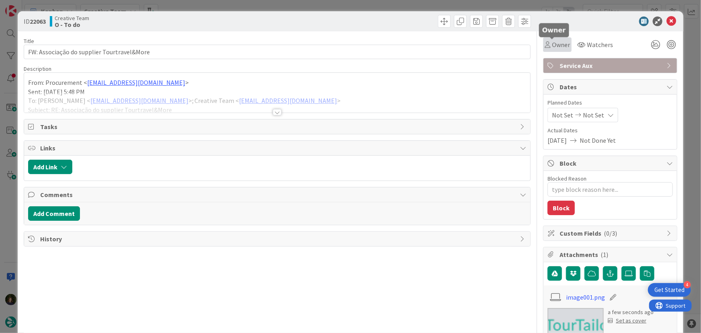
click at [559, 48] on span "Owner" at bounding box center [561, 45] width 18 height 10
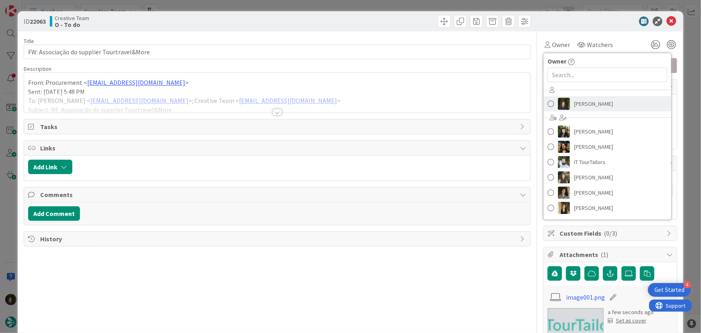
click at [579, 108] on span "[PERSON_NAME]" at bounding box center [593, 104] width 39 height 12
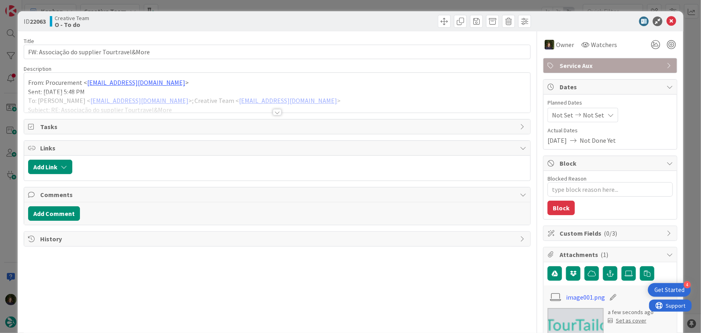
click at [275, 111] on div at bounding box center [277, 112] width 9 height 6
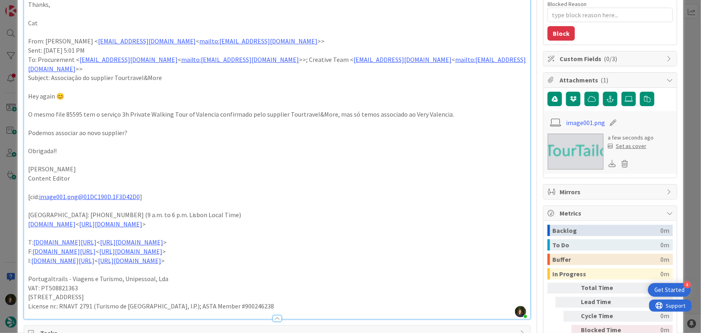
scroll to position [219, 0]
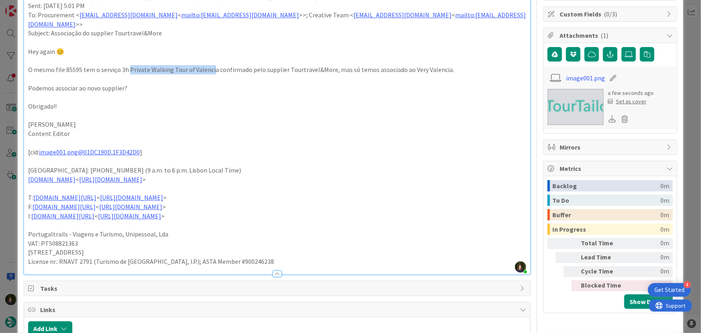
drag, startPoint x: 128, startPoint y: 59, endPoint x: 209, endPoint y: 61, distance: 80.8
click at [209, 65] on p "O mesmo file 85595 tem o serviço 3h Private Walking Tour of Valencia confirmado…" at bounding box center [277, 69] width 499 height 9
copy p "Private Walking Tour of Valenci"
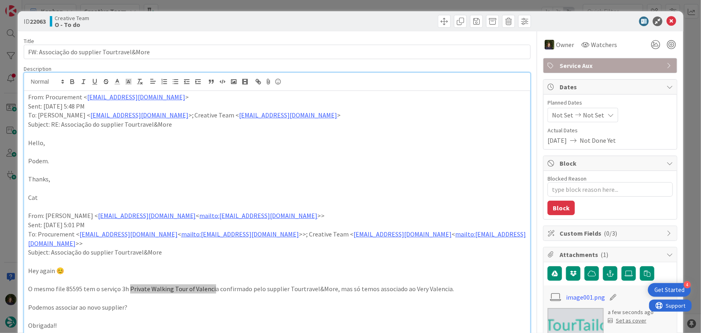
scroll to position [0, 0]
click at [668, 20] on icon at bounding box center [672, 21] width 10 height 10
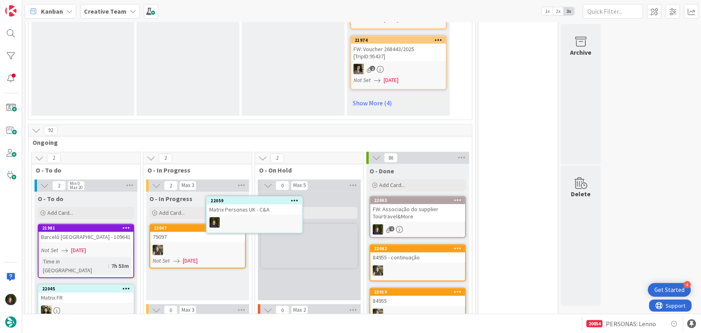
scroll to position [699, 0]
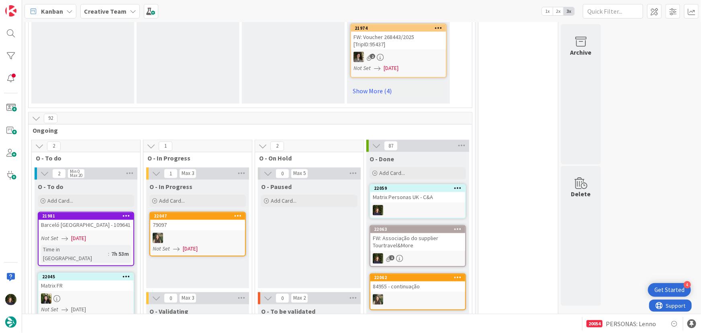
click at [399, 184] on link "22059 Matrix Personas UK - C&A" at bounding box center [418, 201] width 96 height 35
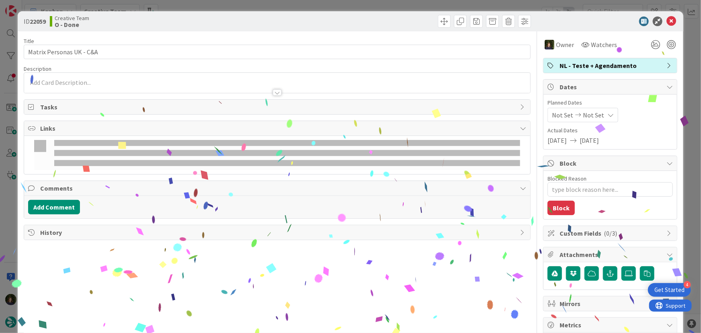
type textarea "x"
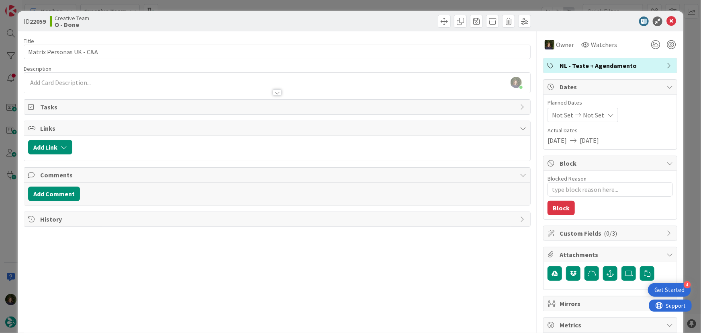
click at [672, 22] on div at bounding box center [606, 21] width 142 height 10
click at [668, 22] on icon at bounding box center [672, 21] width 10 height 10
